Goal: Task Accomplishment & Management: Manage account settings

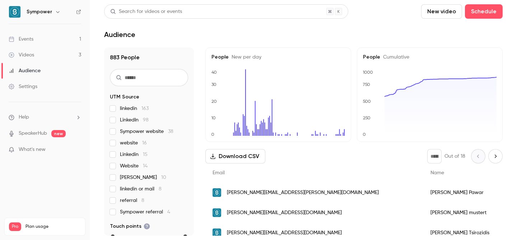
click at [48, 39] on link "Events 1" at bounding box center [45, 39] width 90 height 16
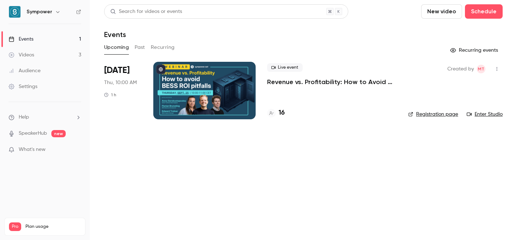
click at [322, 99] on div "Live event Revenue vs. Profitability: How to Avoid [PERSON_NAME] ROI Pitfalls 16" at bounding box center [332, 90] width 130 height 57
click at [321, 80] on p "Revenue vs. Profitability: How to Avoid [PERSON_NAME] ROI Pitfalls" at bounding box center [332, 82] width 130 height 9
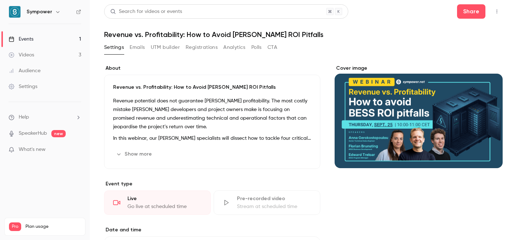
click at [207, 45] on button "Registrations" at bounding box center [202, 47] width 32 height 11
